Goal: Navigation & Orientation: Find specific page/section

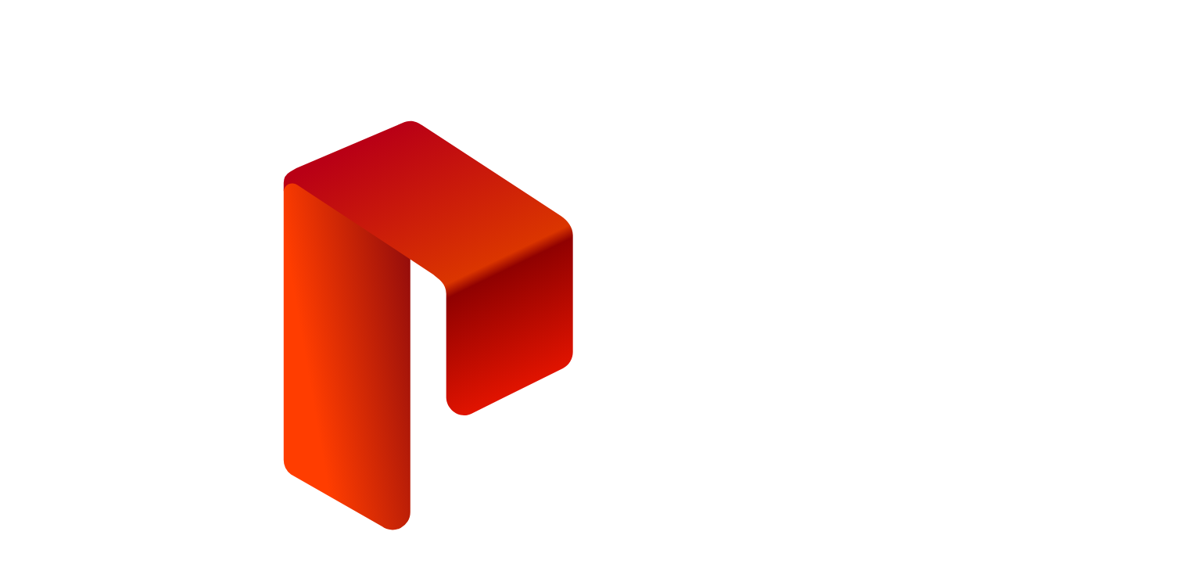
type input "**********"
drag, startPoint x: 838, startPoint y: 392, endPoint x: 811, endPoint y: 392, distance: 27.4
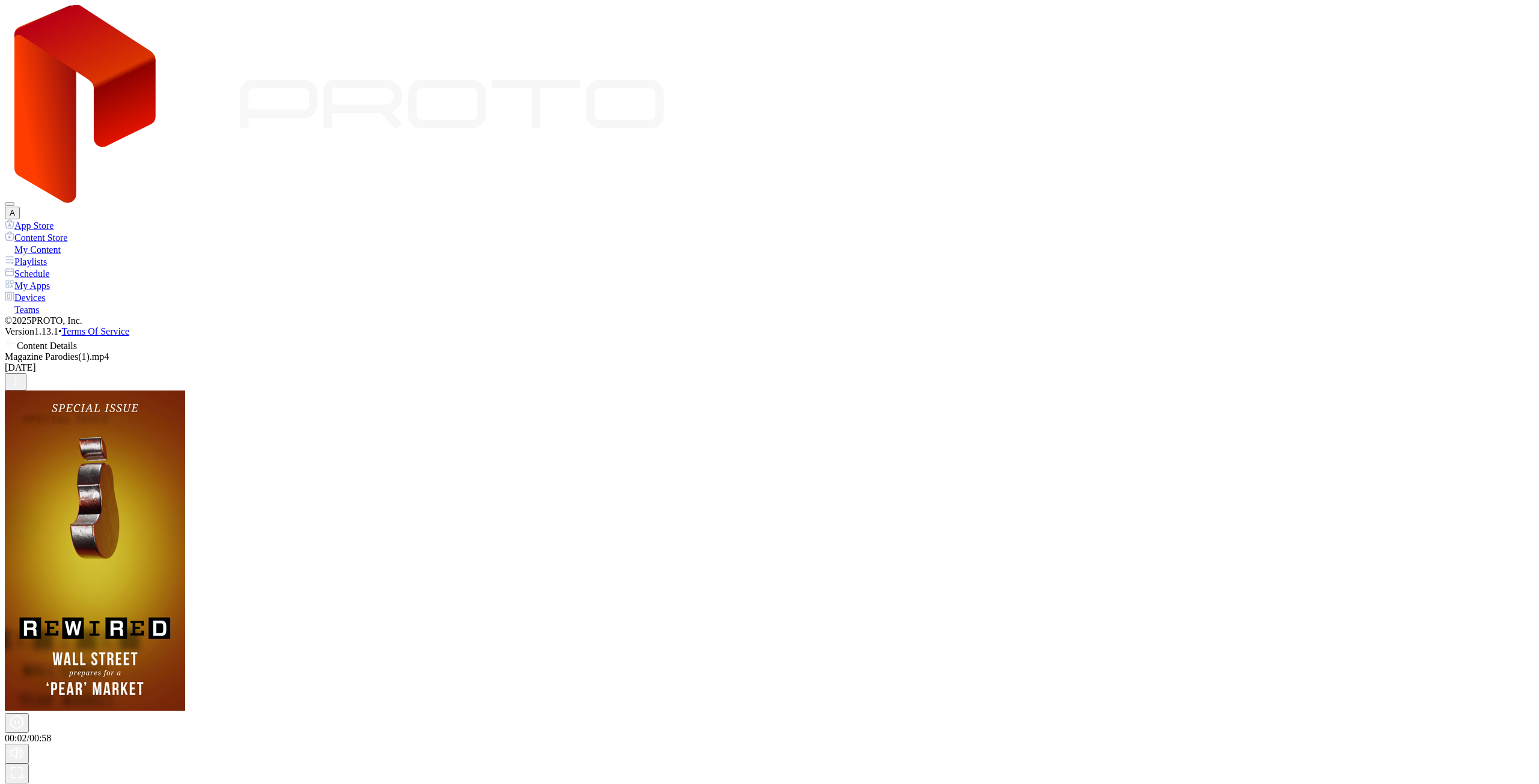
click at [17, 337] on icon at bounding box center [11, 344] width 12 height 12
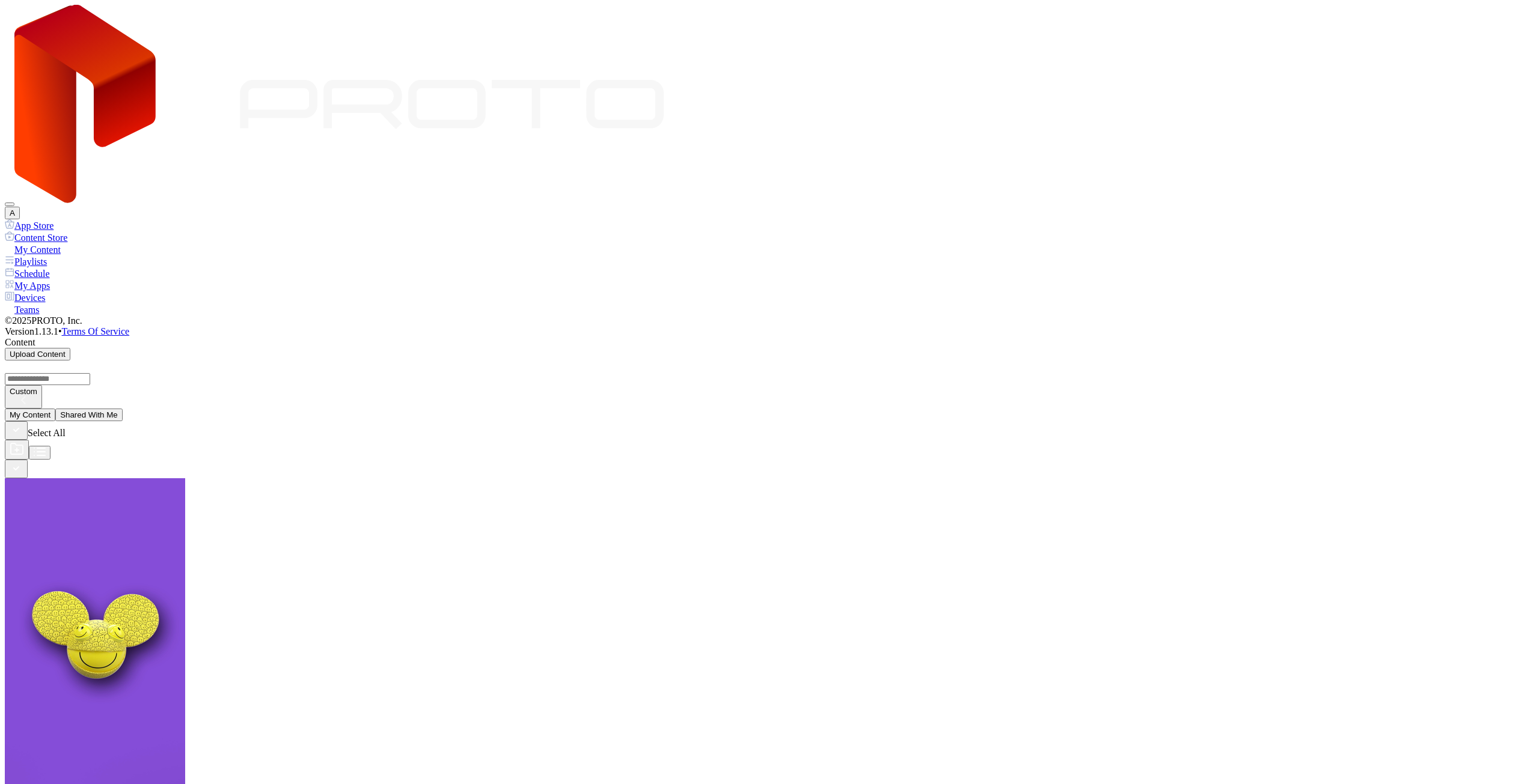
click at [58, 219] on div "App Store" at bounding box center [769, 225] width 1530 height 12
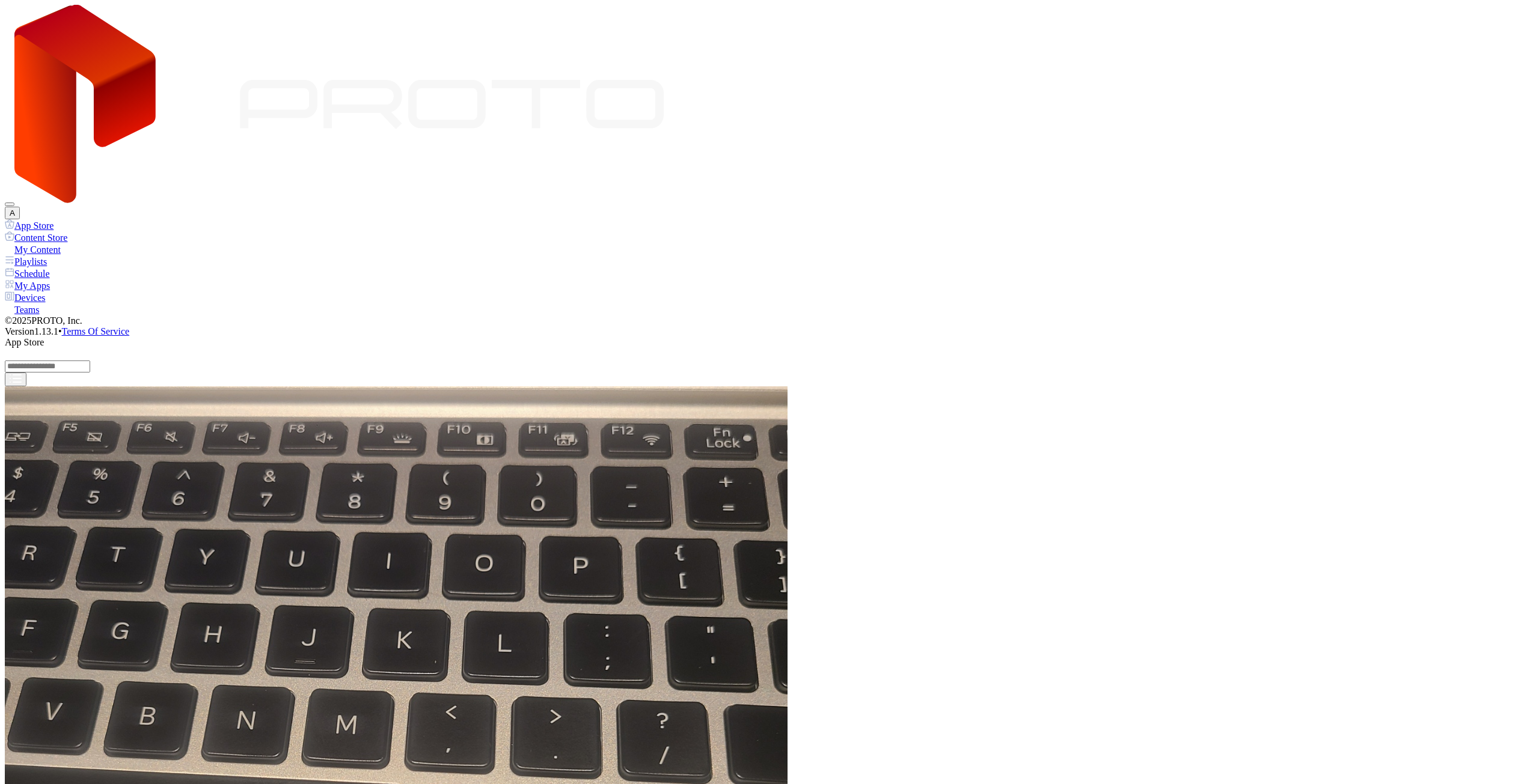
click at [71, 244] on div "My Content" at bounding box center [769, 250] width 1530 height 12
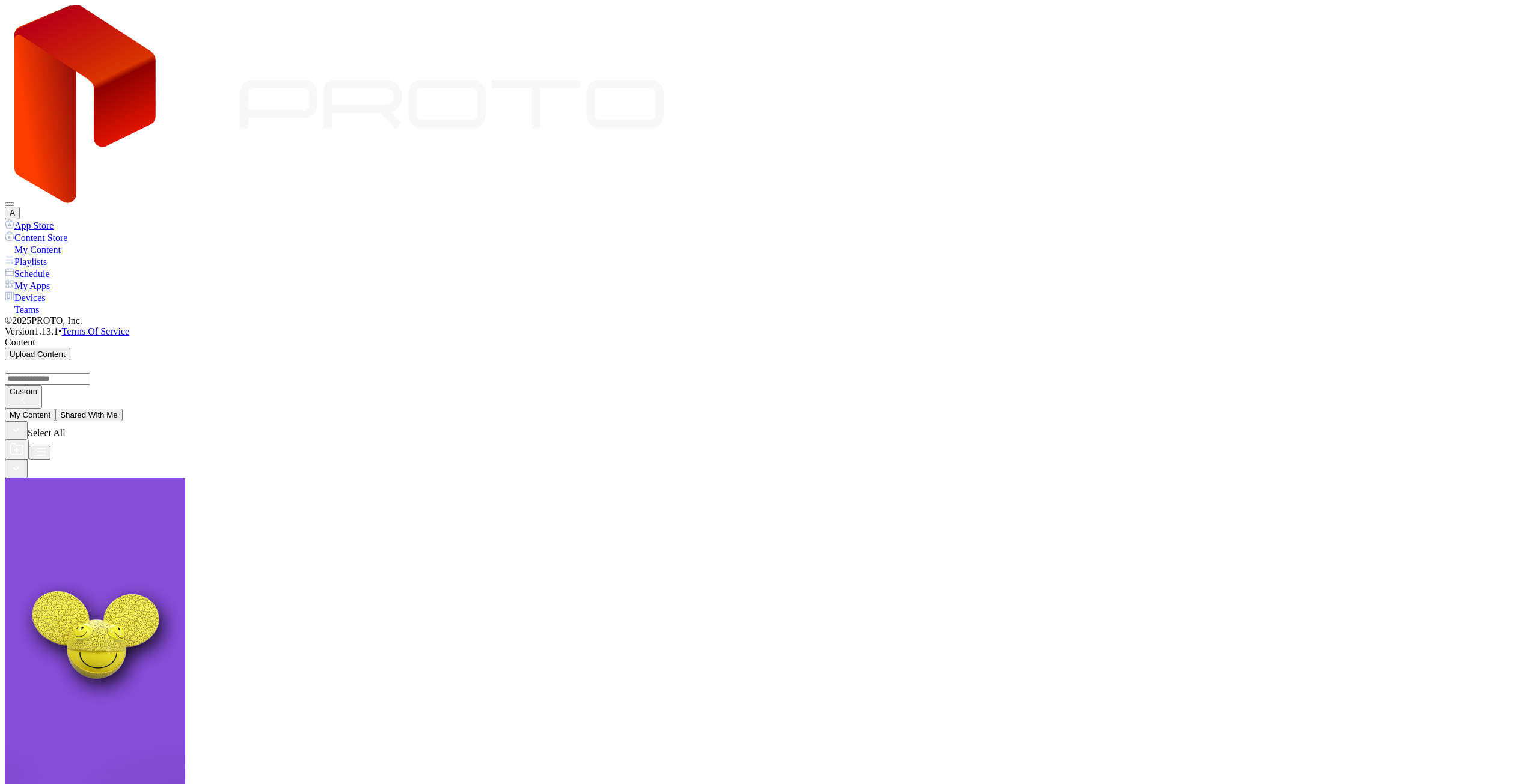
click at [68, 255] on div "Playlists" at bounding box center [769, 261] width 1530 height 12
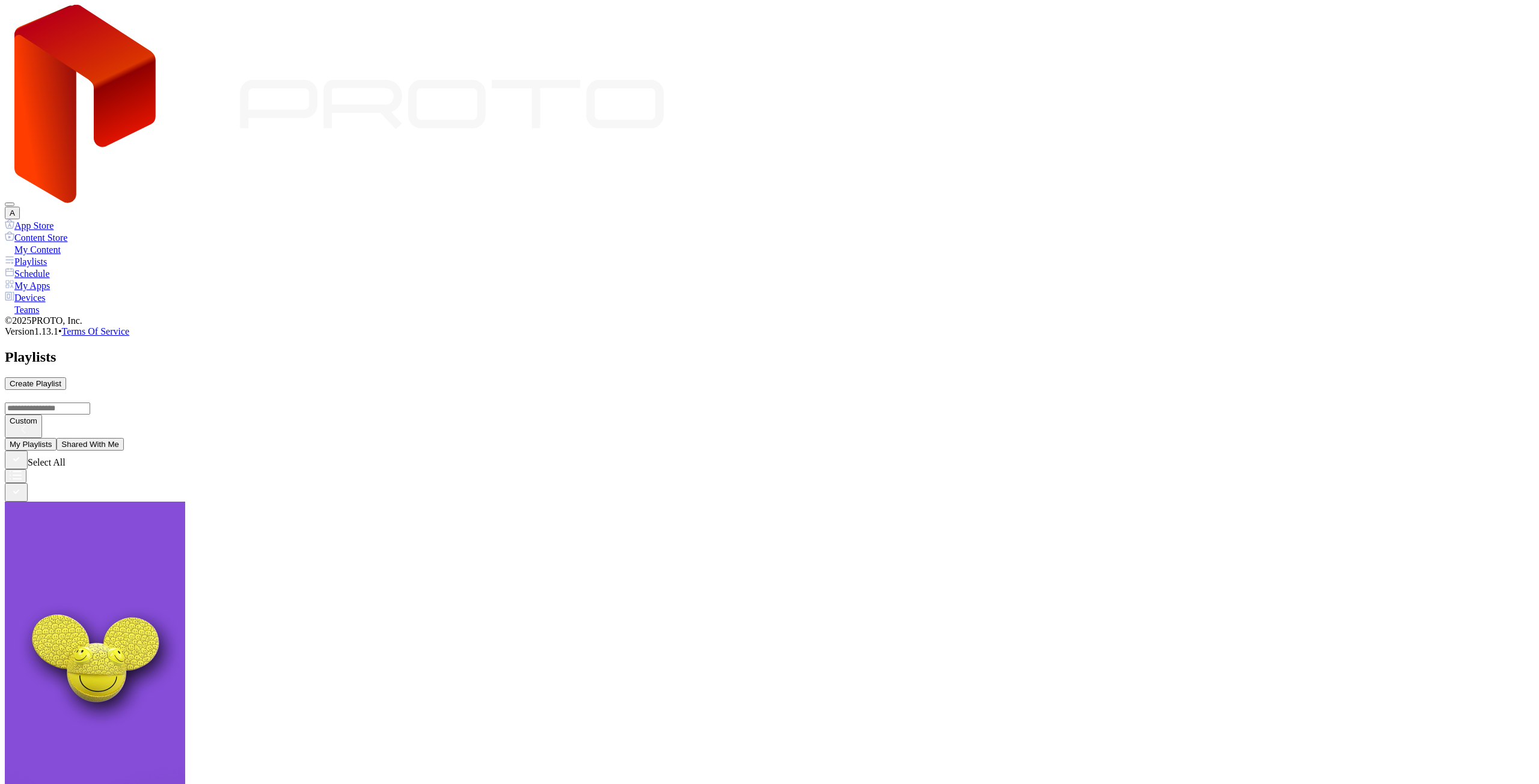
click at [78, 244] on div "My Content" at bounding box center [769, 250] width 1530 height 12
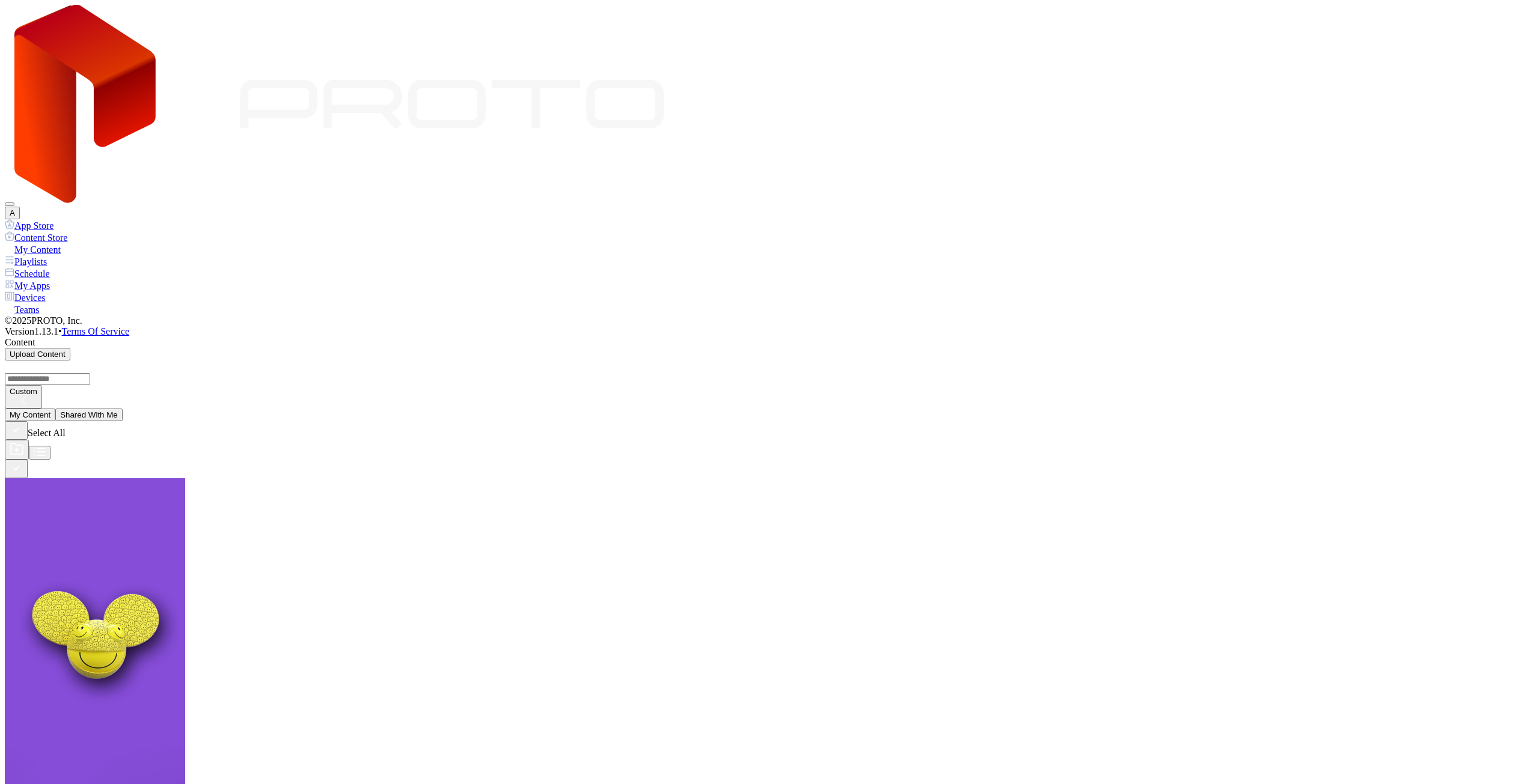
click at [62, 231] on div "Content Store" at bounding box center [769, 238] width 1530 height 12
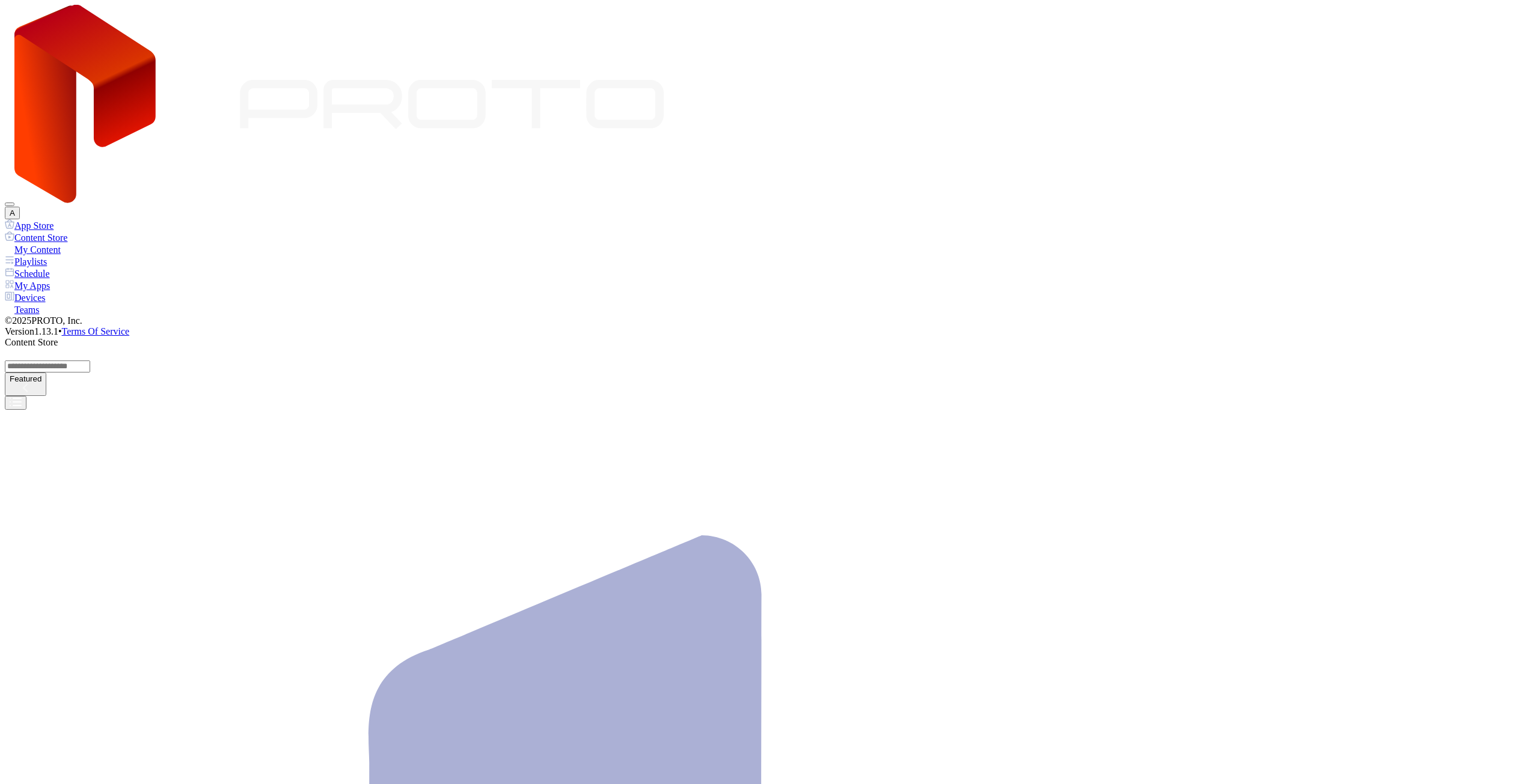
click at [65, 219] on div "App Store" at bounding box center [769, 225] width 1530 height 12
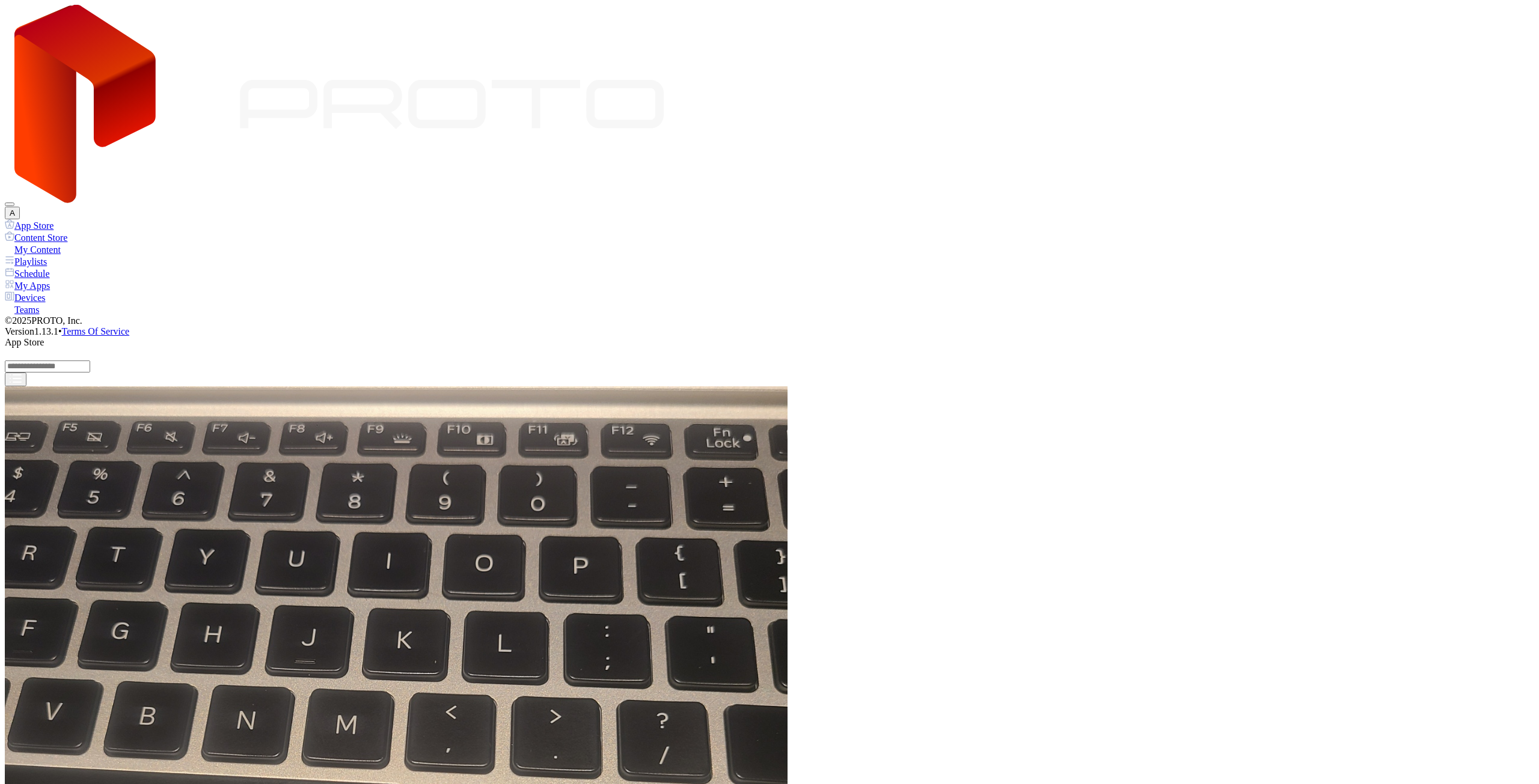
click at [74, 267] on div "Schedule" at bounding box center [769, 274] width 1530 height 12
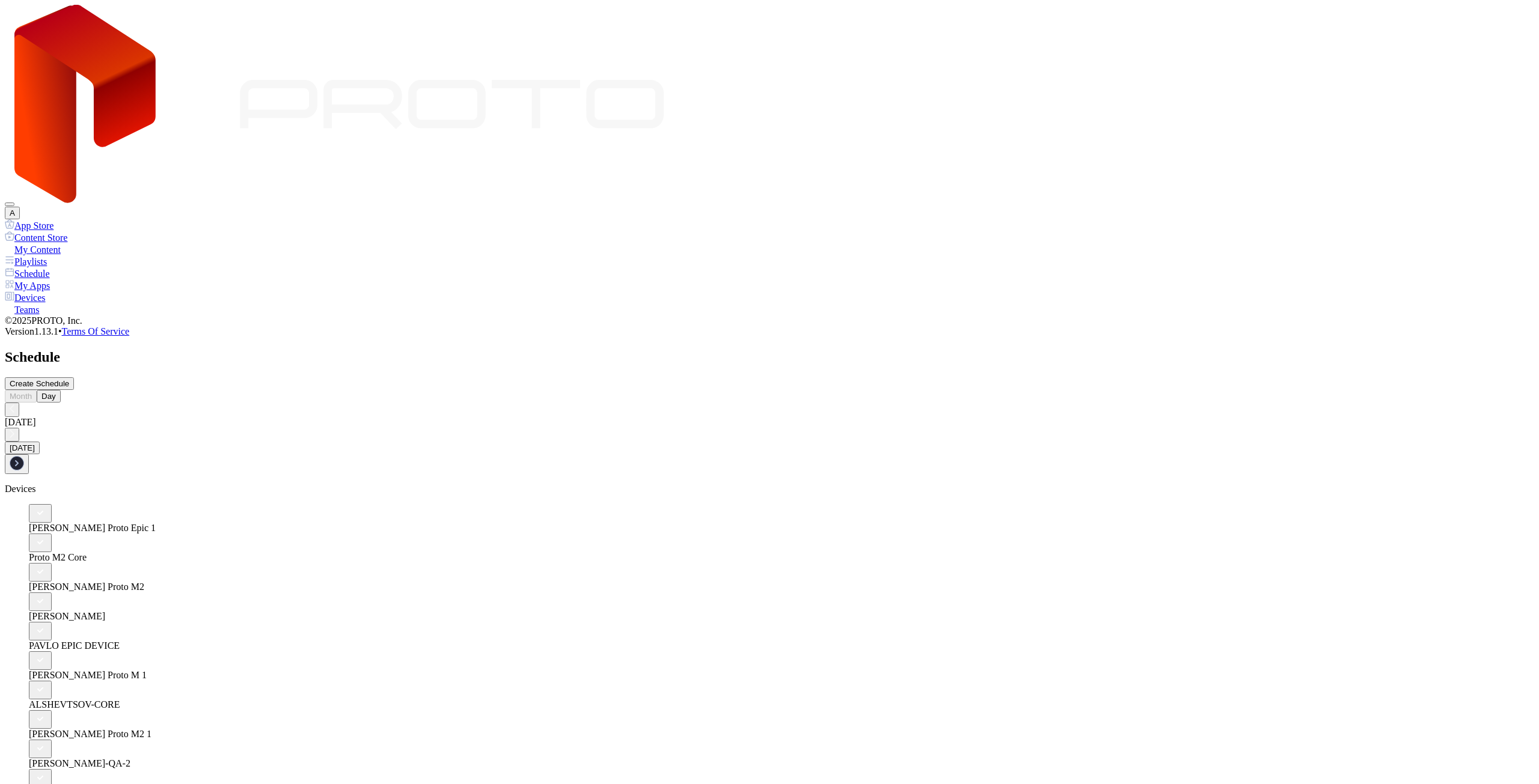
click at [68, 219] on div "App Store" at bounding box center [769, 225] width 1530 height 12
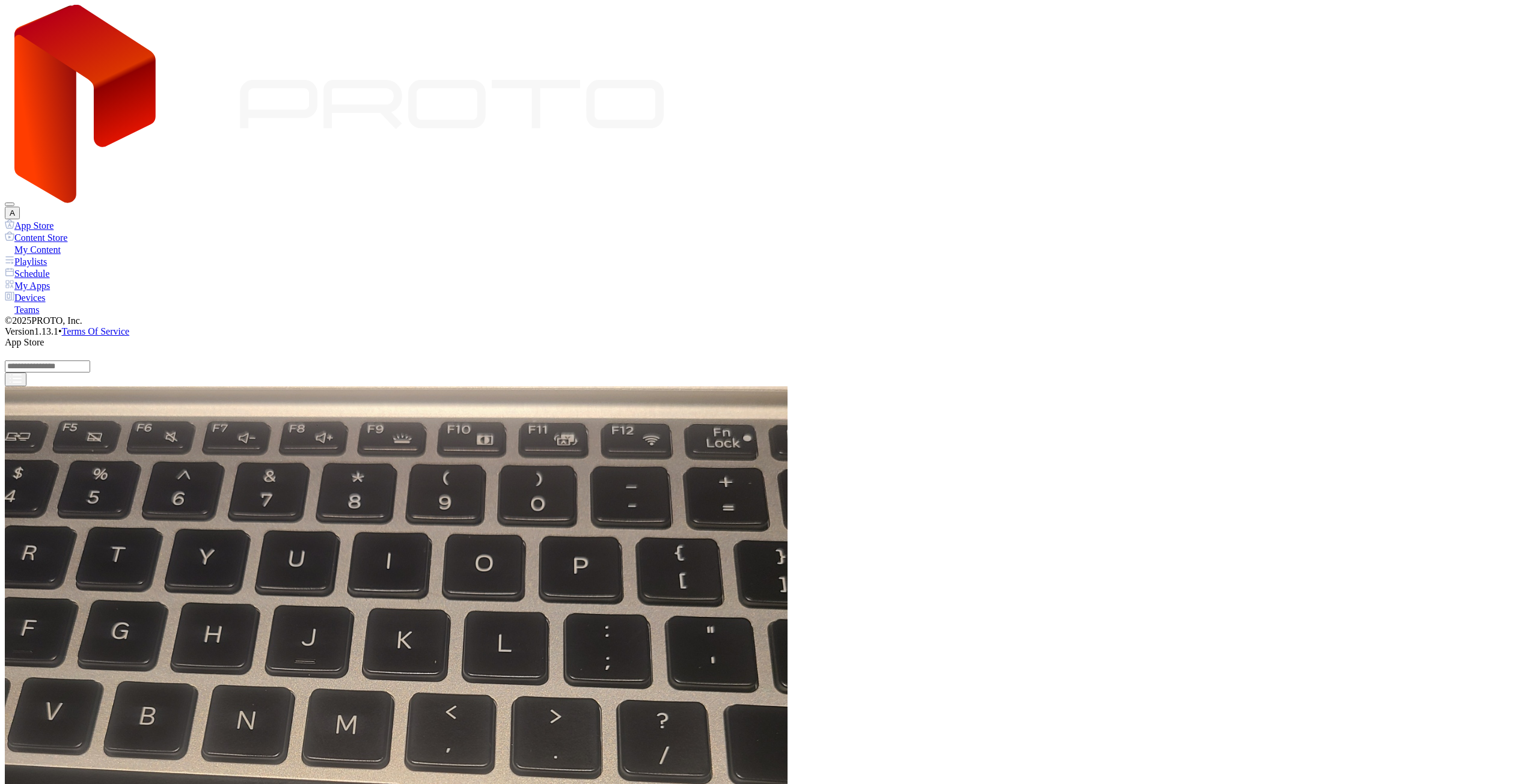
scroll to position [376, 0]
click at [69, 231] on div "Content Store" at bounding box center [769, 238] width 1530 height 12
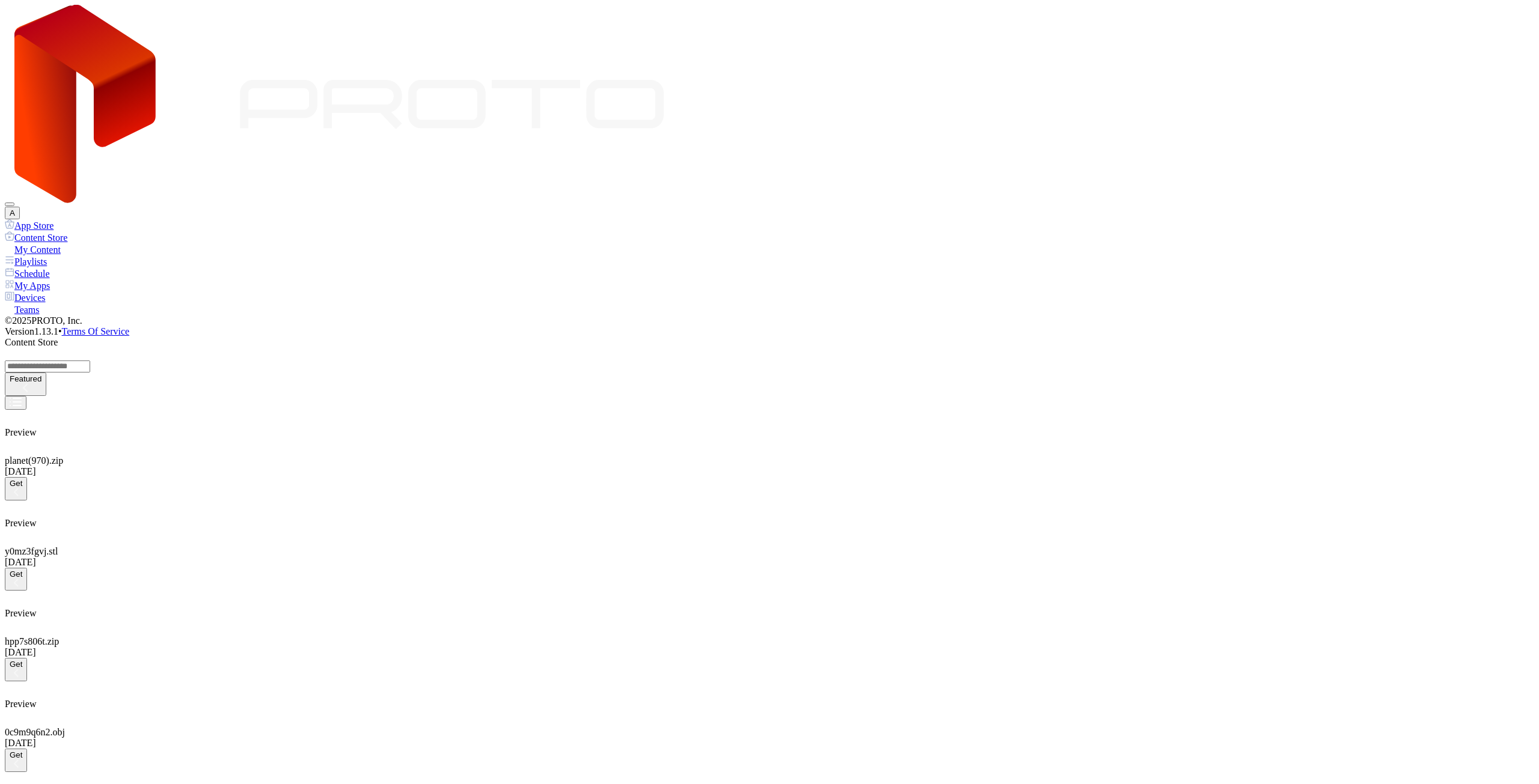
click at [72, 219] on div "App Store" at bounding box center [769, 225] width 1530 height 12
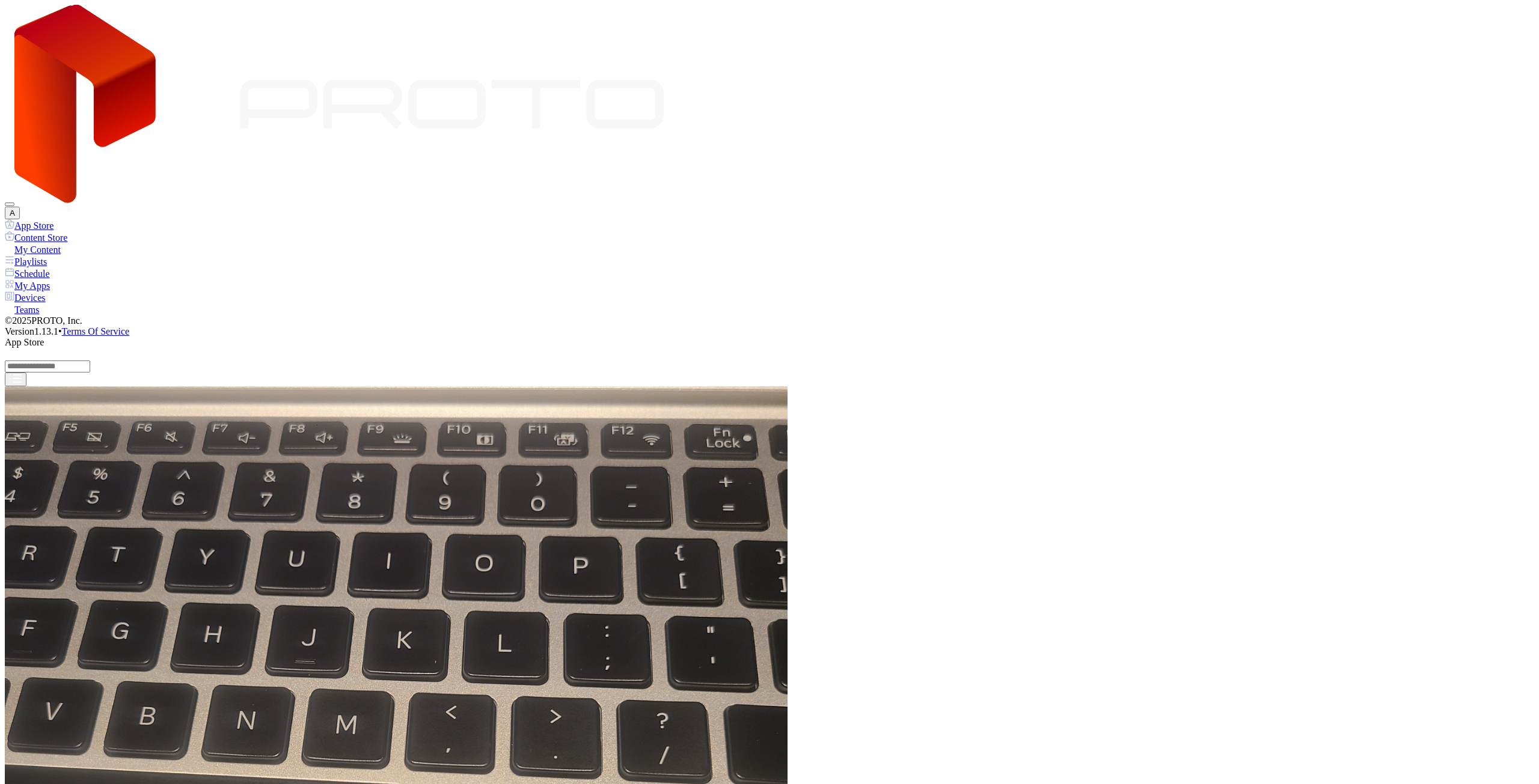
scroll to position [696, 0]
click at [68, 231] on div "Content Store" at bounding box center [769, 238] width 1530 height 12
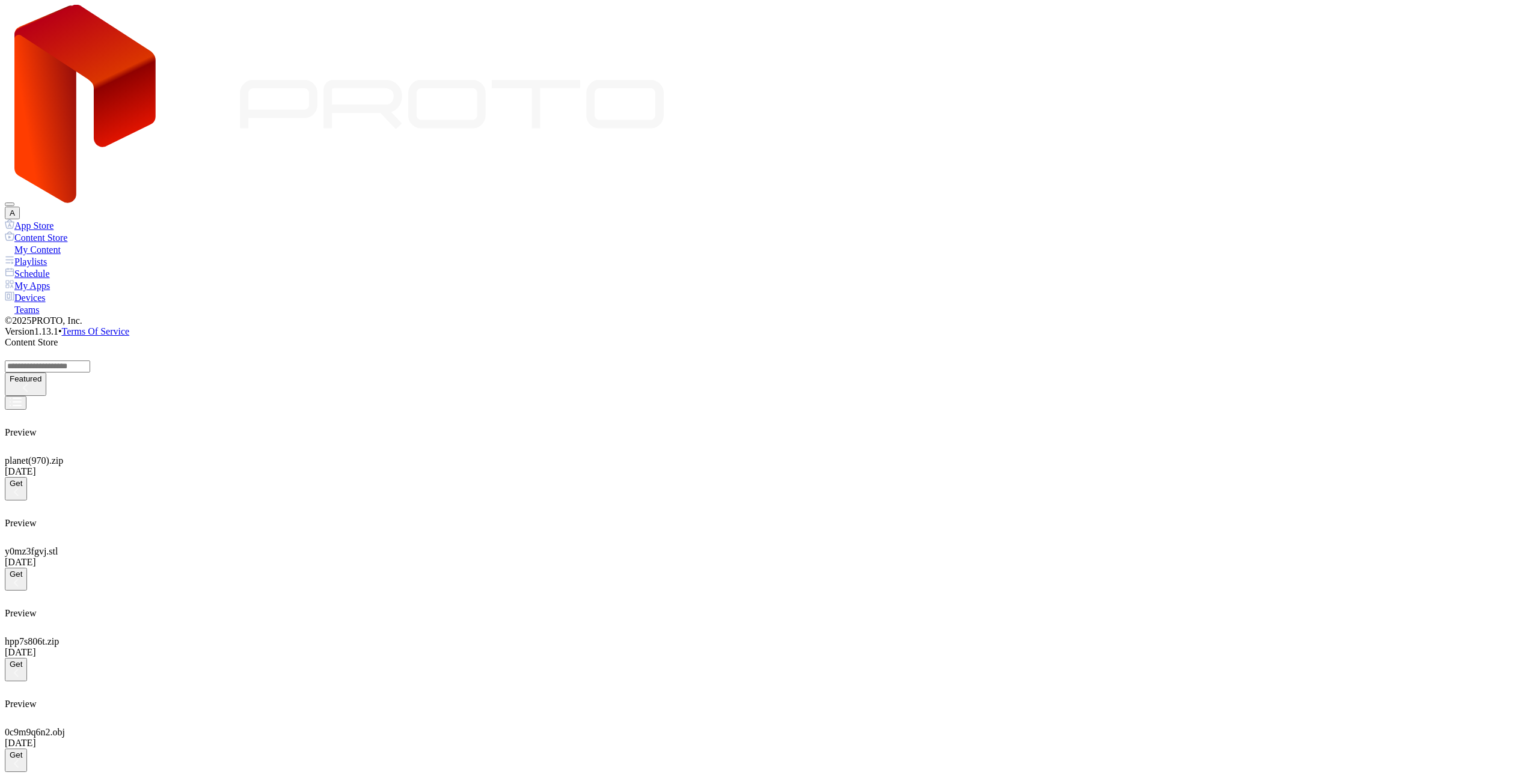
click at [65, 219] on div "App Store" at bounding box center [769, 225] width 1530 height 12
